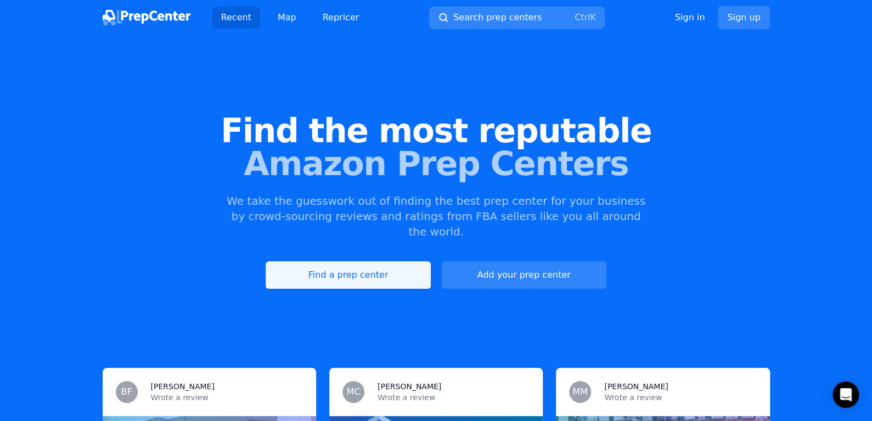
click at [346, 266] on link "Find a prep center" at bounding box center [348, 274] width 165 height 27
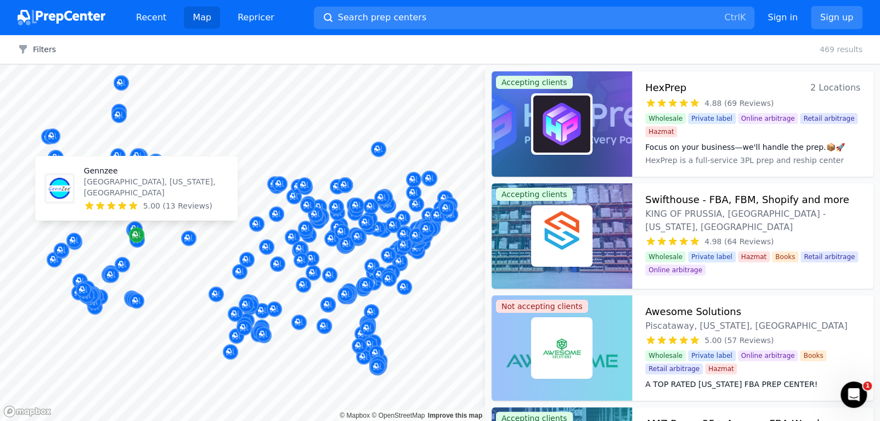
click at [136, 233] on icon "Map marker" at bounding box center [136, 234] width 9 height 11
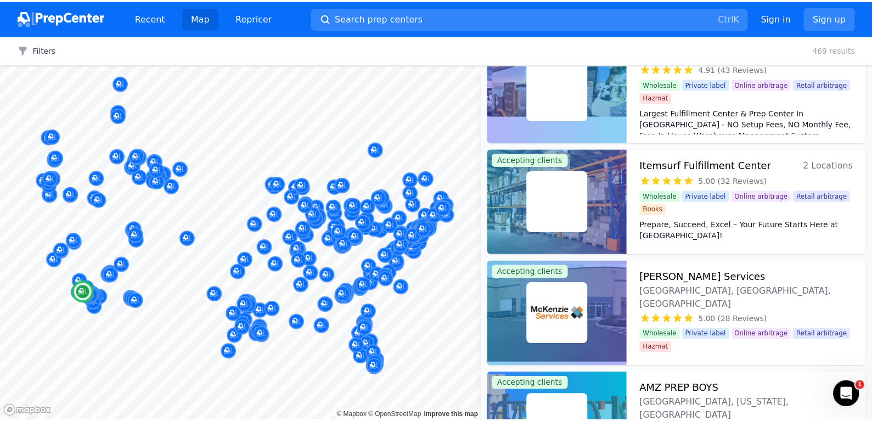
scroll to position [1152, 0]
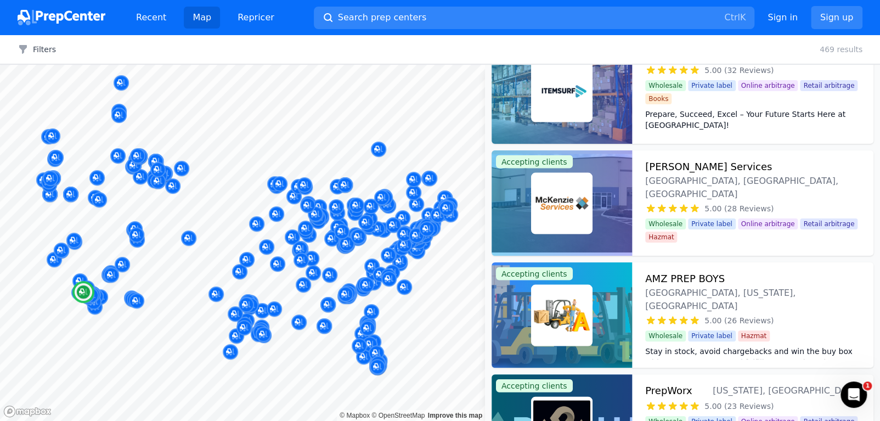
click at [603, 293] on div at bounding box center [562, 314] width 140 height 105
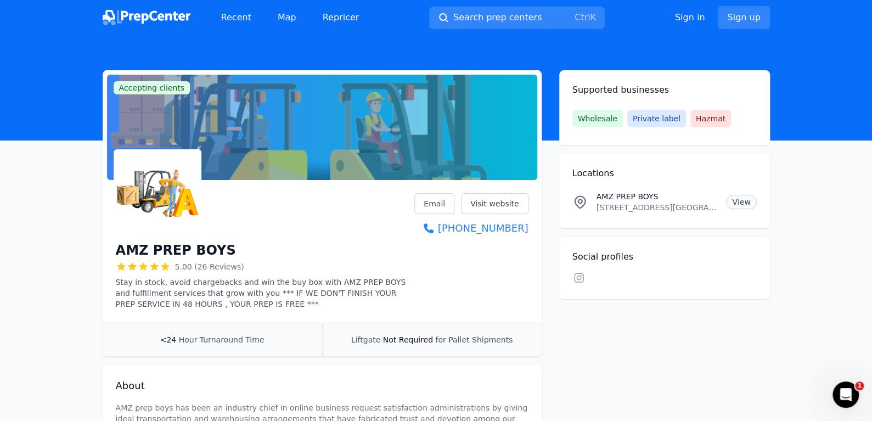
click at [743, 204] on link "View" at bounding box center [741, 202] width 30 height 14
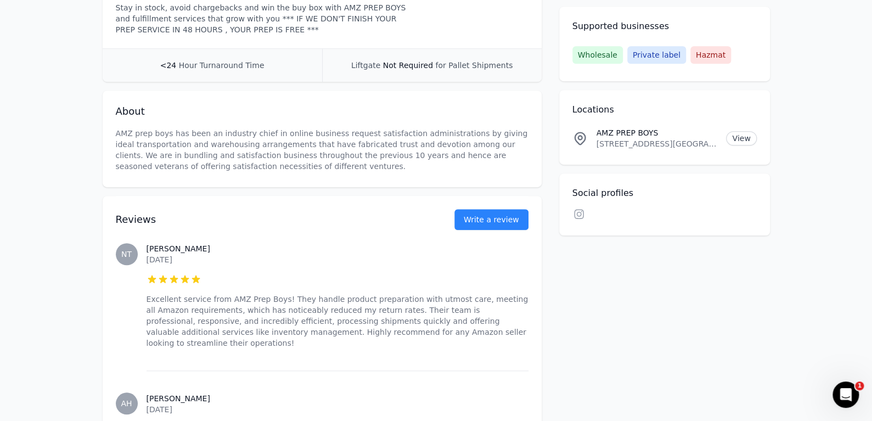
scroll to position [55, 0]
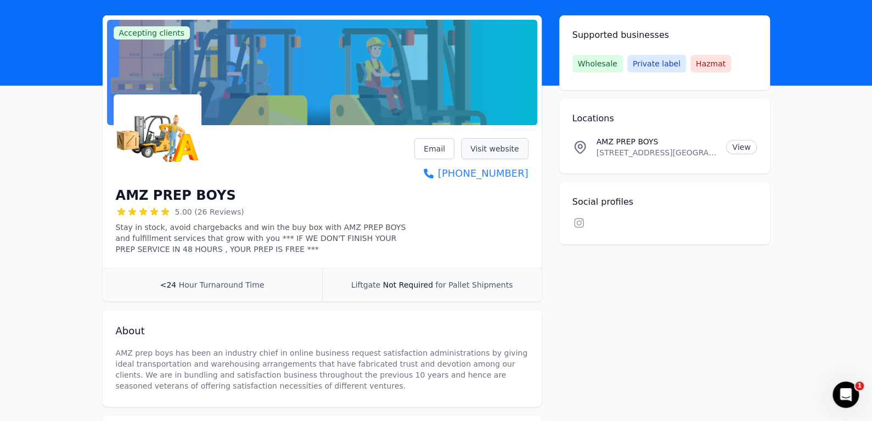
click at [485, 151] on link "Visit website" at bounding box center [494, 148] width 67 height 21
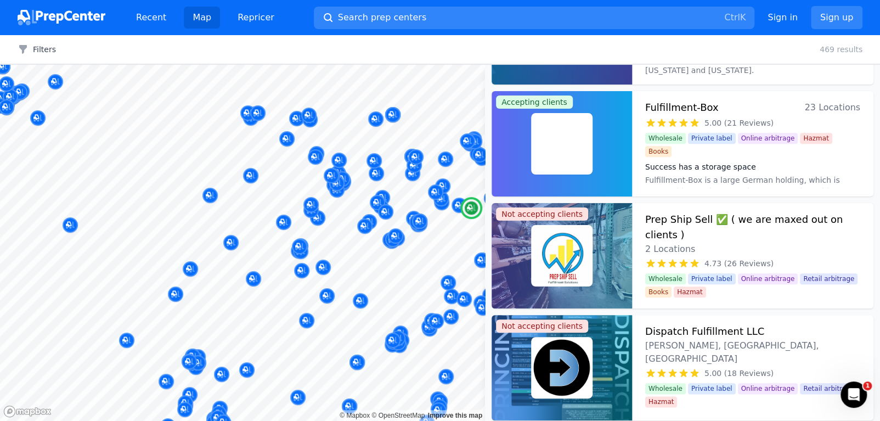
scroll to position [650, 0]
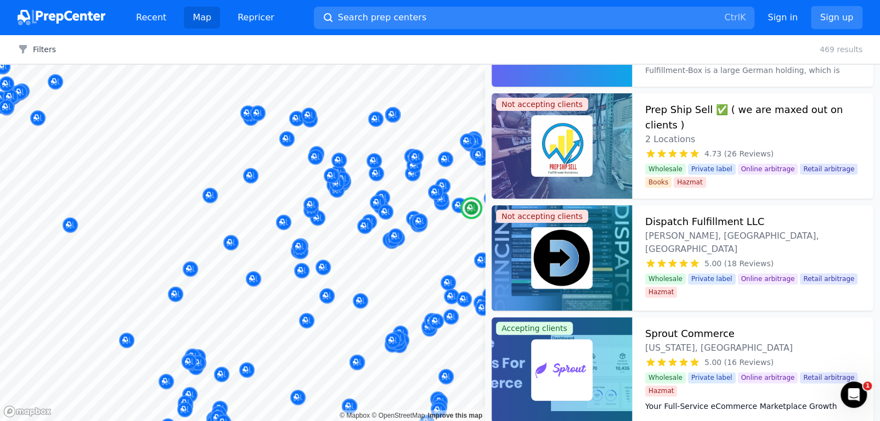
drag, startPoint x: 581, startPoint y: 310, endPoint x: 767, endPoint y: 312, distance: 186.6
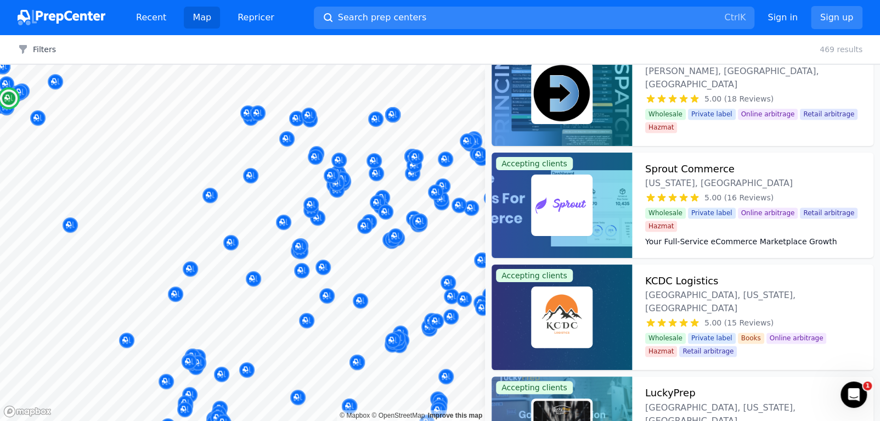
scroll to position [869, 0]
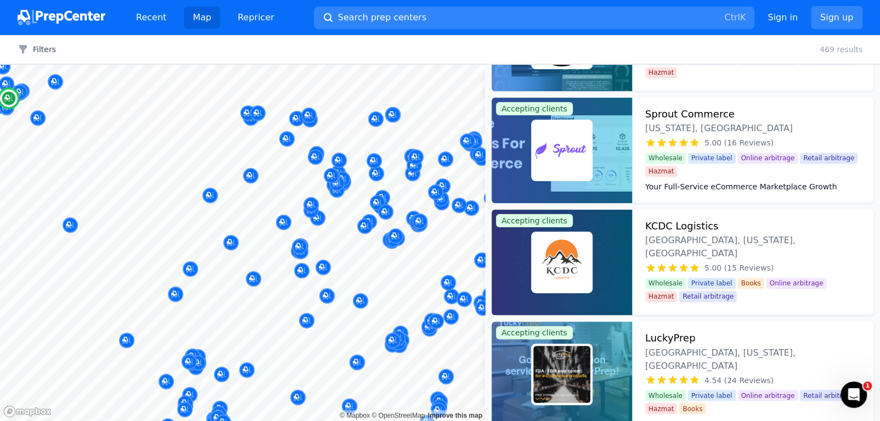
click at [614, 260] on div at bounding box center [562, 262] width 140 height 105
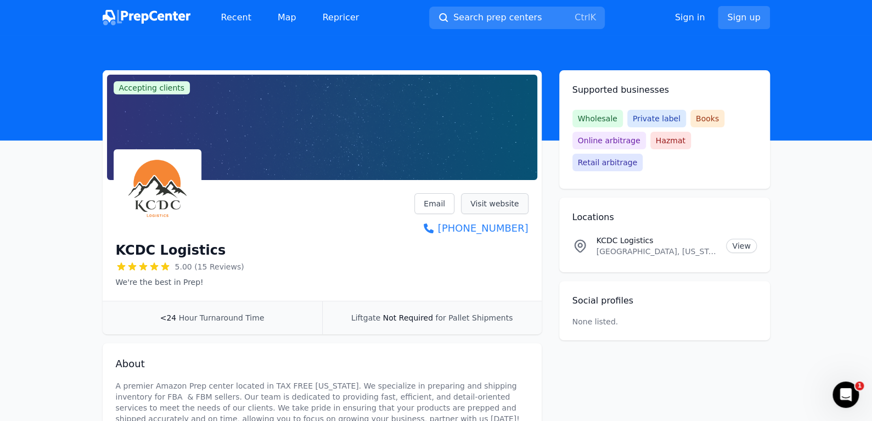
click at [496, 205] on link "Visit website" at bounding box center [494, 203] width 67 height 21
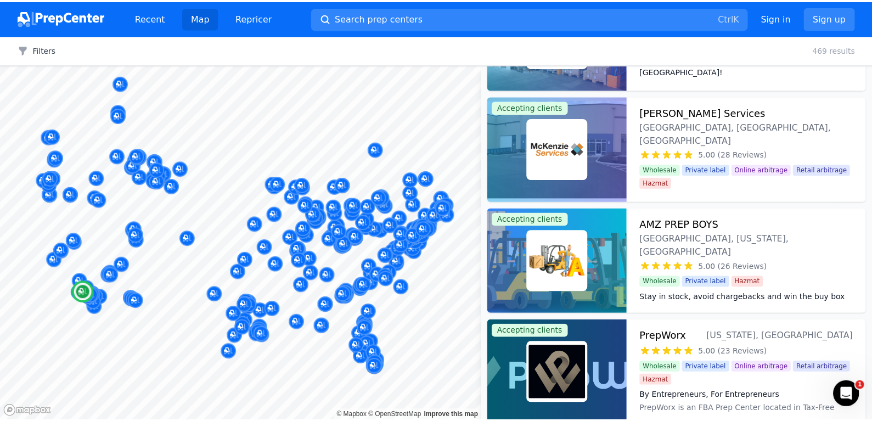
scroll to position [1427, 0]
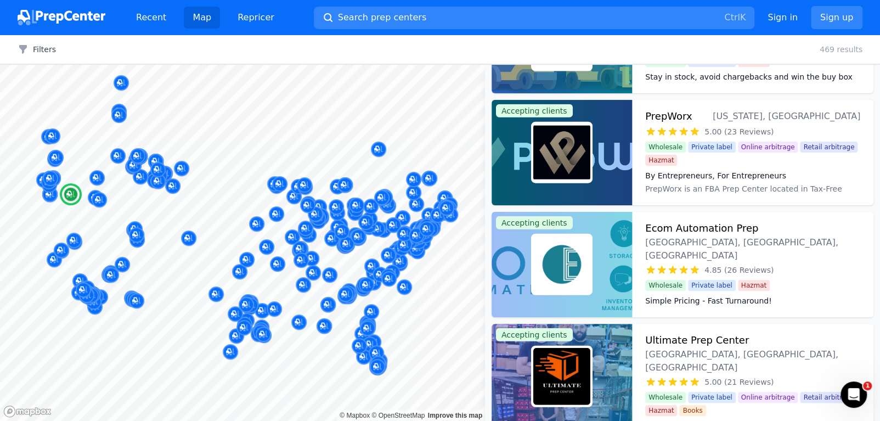
click at [625, 164] on div at bounding box center [562, 152] width 140 height 105
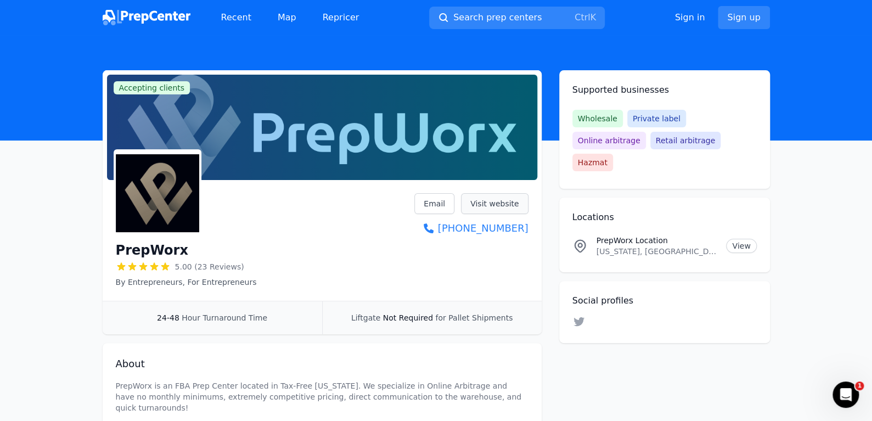
click at [485, 198] on link "Visit website" at bounding box center [494, 203] width 67 height 21
